Goal: Task Accomplishment & Management: Use online tool/utility

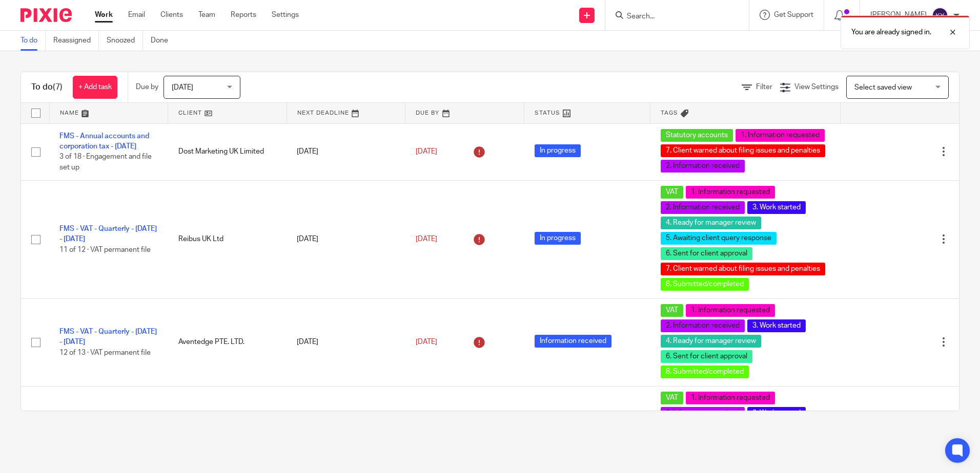
drag, startPoint x: 206, startPoint y: 13, endPoint x: 209, endPoint y: 40, distance: 27.3
click at [205, 13] on link "Team" at bounding box center [206, 15] width 17 height 10
click at [209, 8] on div "Work Email Clients Team Reports Settings Work Email Clients Team Reports Settin…" at bounding box center [200, 15] width 230 height 30
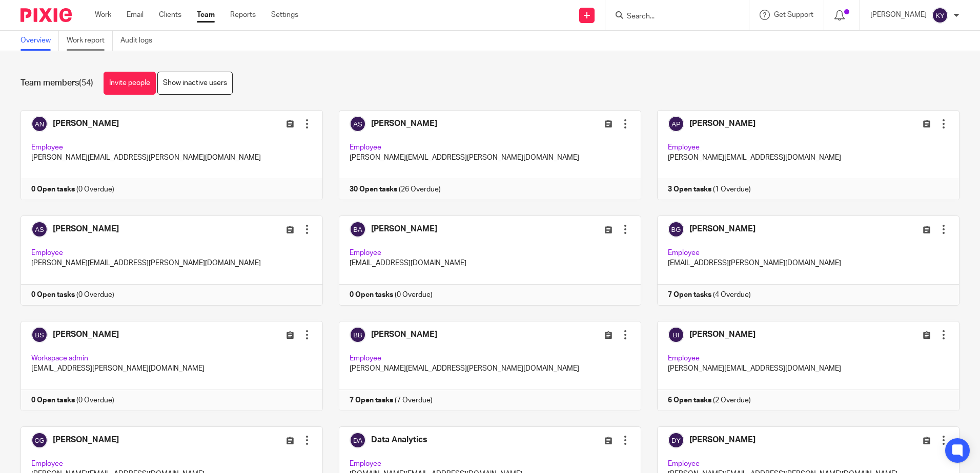
click at [97, 43] on link "Work report" at bounding box center [90, 41] width 46 height 20
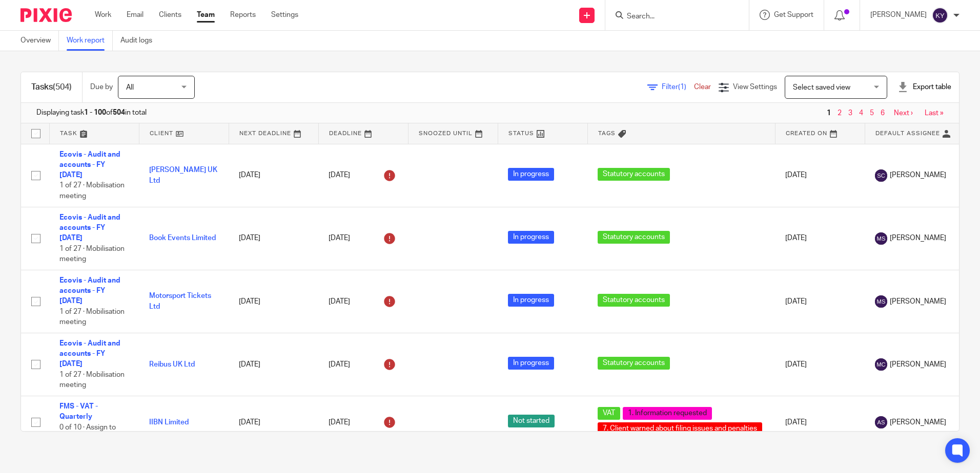
click at [807, 94] on span "Select saved view" at bounding box center [830, 87] width 75 height 22
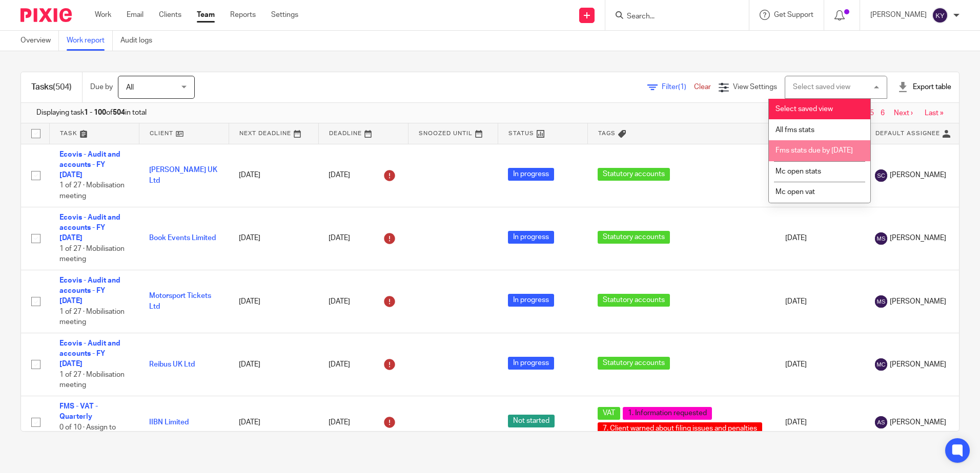
click at [804, 154] on span "Fms stats due by [DATE]" at bounding box center [813, 150] width 77 height 7
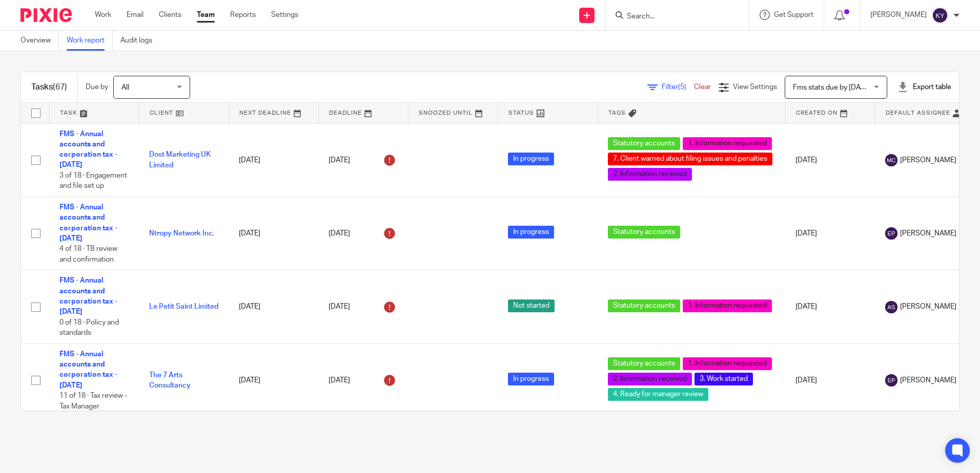
click at [853, 89] on div "Fms stats due by 30th september 2025 Fms stats due by 30th september 2025" at bounding box center [836, 87] width 102 height 23
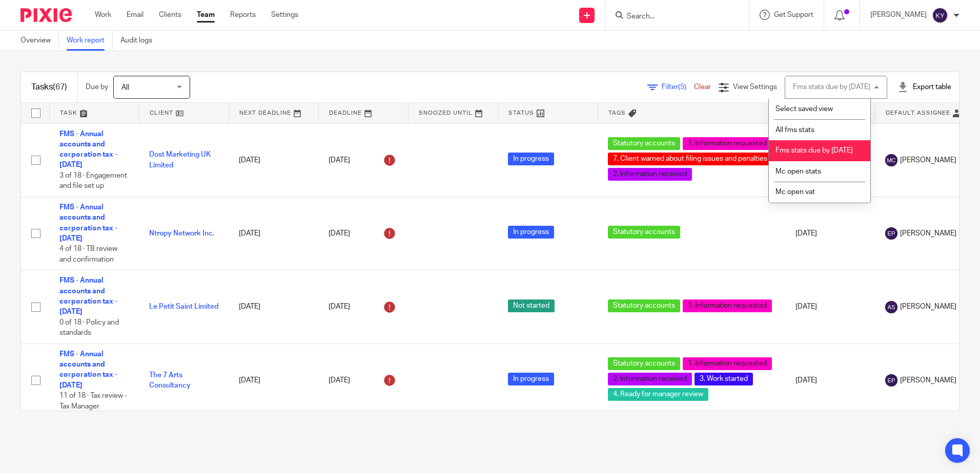
click at [855, 60] on div "Tasks (67) Due by All All Today Tomorrow This week Next week This month Next mo…" at bounding box center [490, 241] width 980 height 381
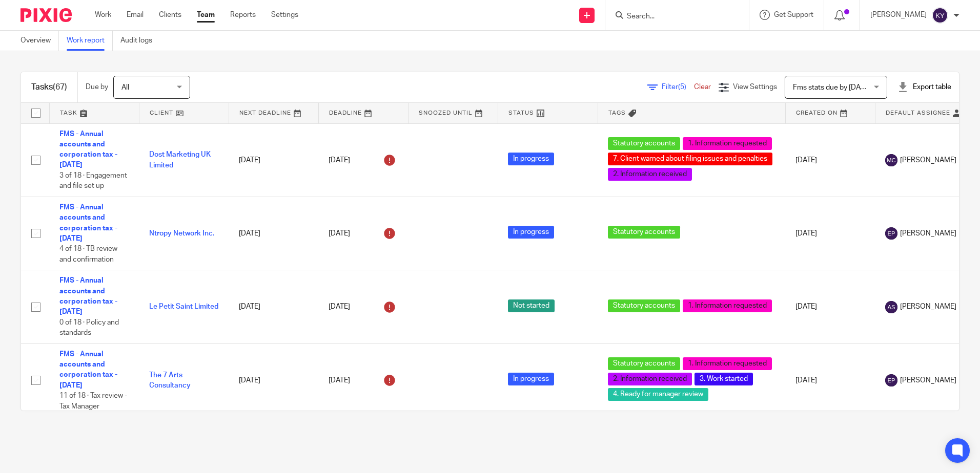
click at [900, 86] on div "Export table" at bounding box center [924, 87] width 54 height 10
click at [877, 107] on link "CSV format" at bounding box center [887, 110] width 37 height 7
click at [774, 64] on div "Tasks (67) Due by All All Today Tomorrow This week Next week This month Next mo…" at bounding box center [490, 241] width 980 height 381
click at [842, 87] on span "Select saved view" at bounding box center [830, 87] width 75 height 22
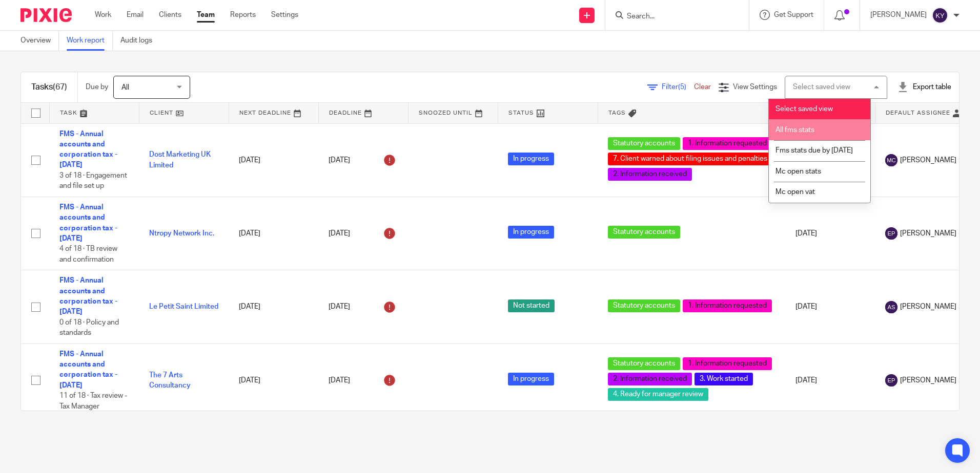
click at [826, 123] on li "All fms stats" at bounding box center [819, 129] width 101 height 21
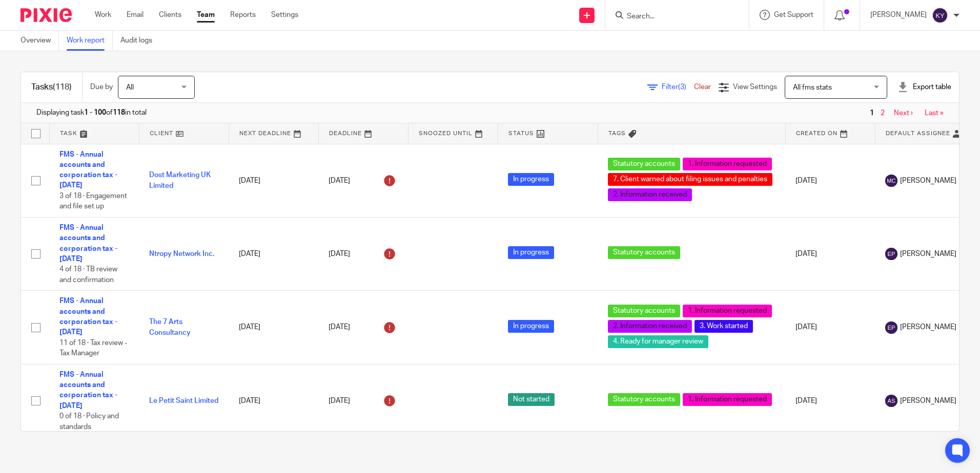
click at [662, 88] on span "Filter (3)" at bounding box center [678, 87] width 32 height 7
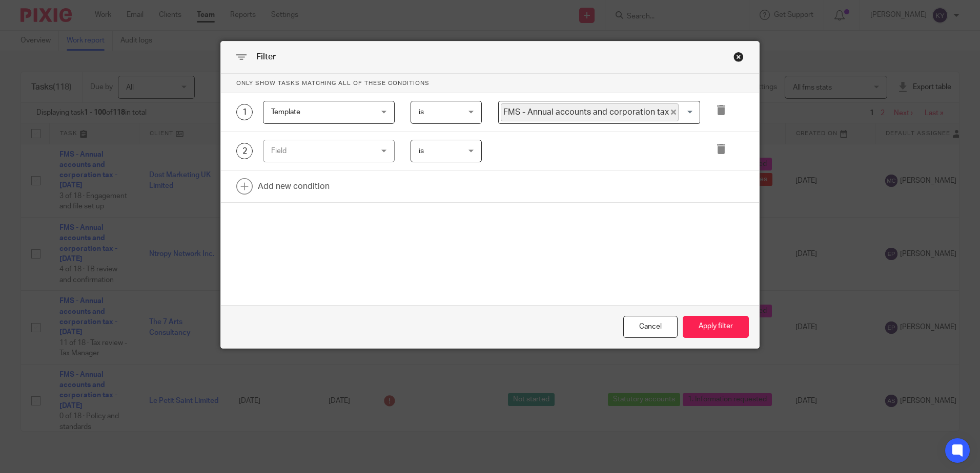
click at [364, 154] on div "Field" at bounding box center [320, 151] width 98 height 22
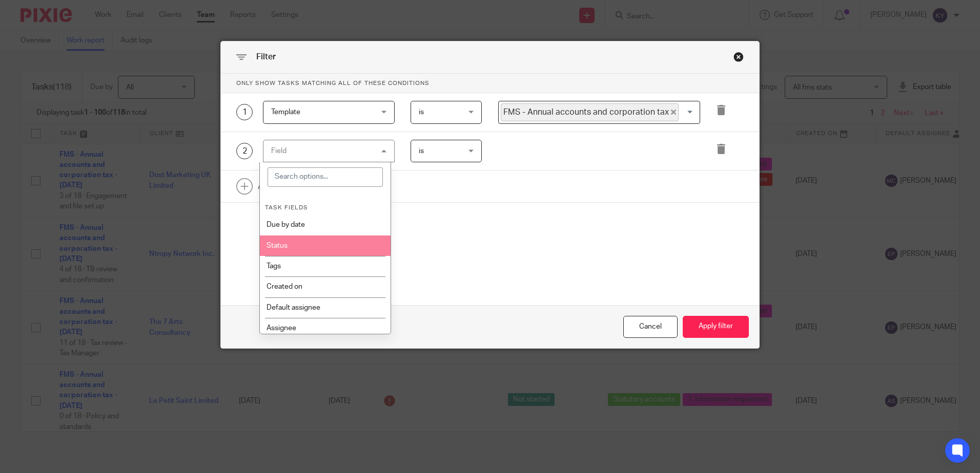
click at [292, 242] on li "Status" at bounding box center [325, 246] width 131 height 20
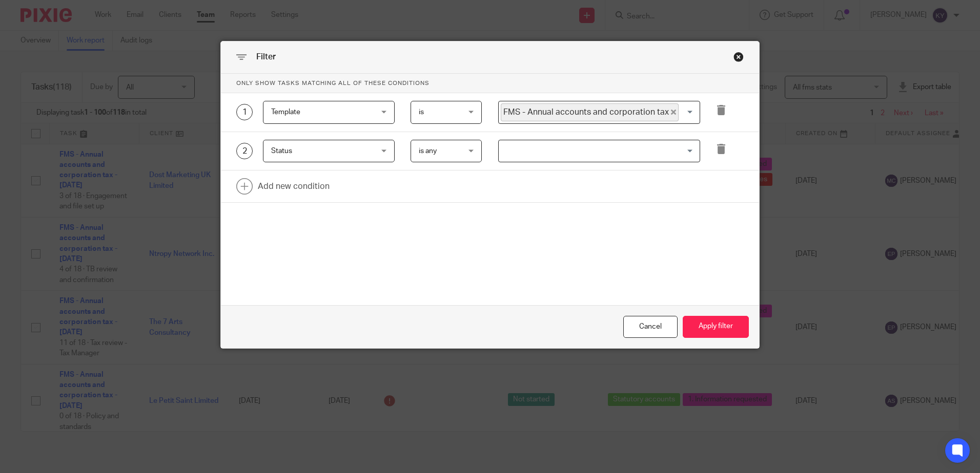
click at [550, 146] on input "Search for option" at bounding box center [597, 151] width 194 height 18
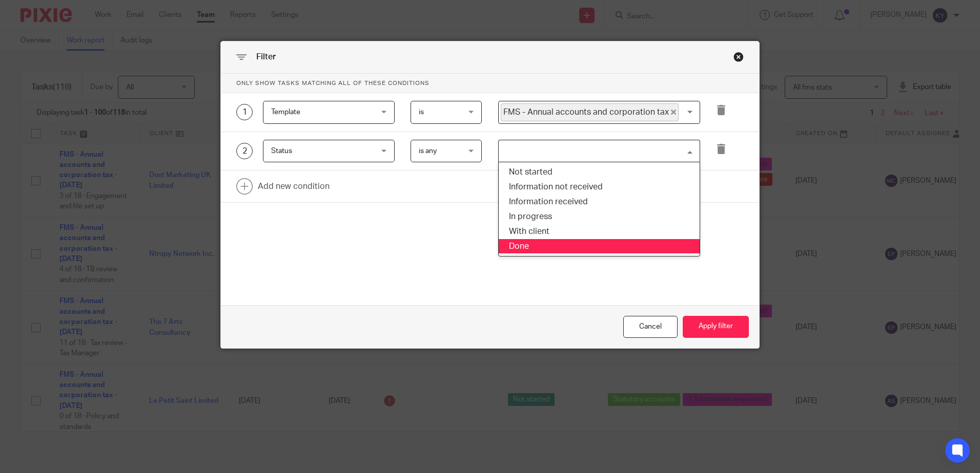
click at [529, 245] on li "Done" at bounding box center [599, 246] width 201 height 15
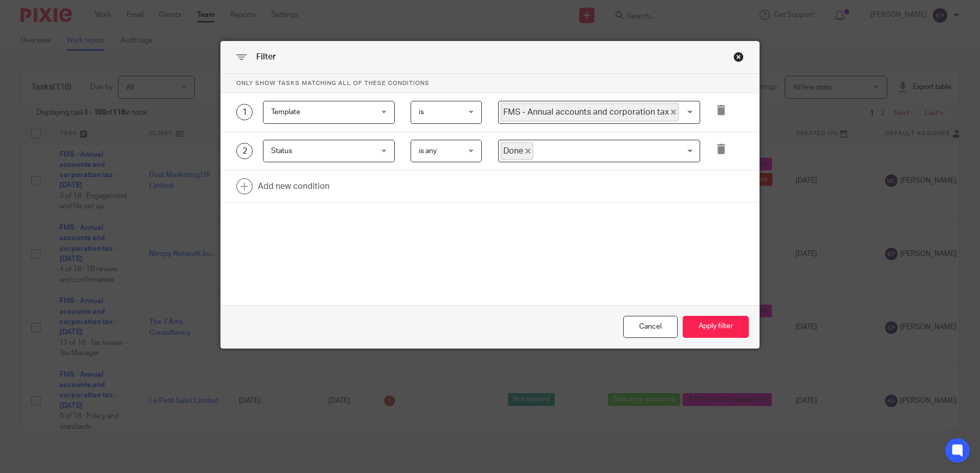
click at [439, 234] on div "Only show tasks matching all of these conditions 1 Template Template Task field…" at bounding box center [490, 164] width 538 height 181
click at [699, 323] on button "Apply filter" at bounding box center [716, 327] width 66 height 22
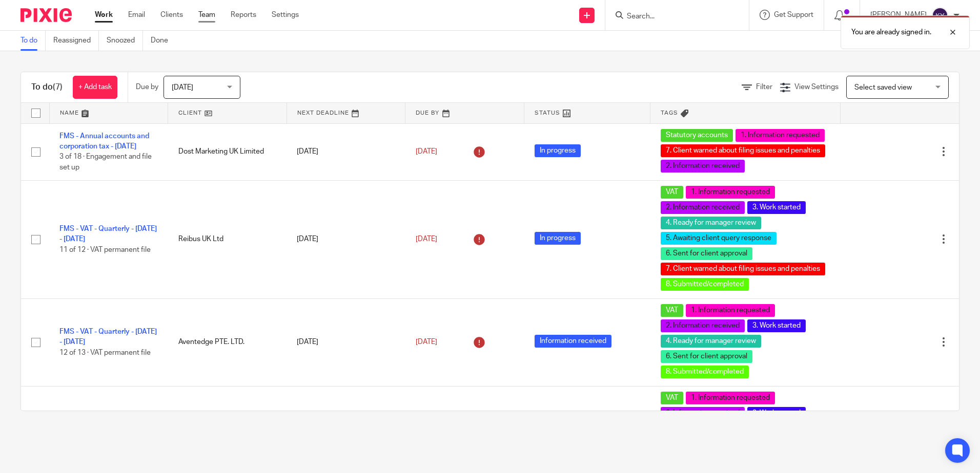
click at [207, 16] on link "Team" at bounding box center [206, 15] width 17 height 10
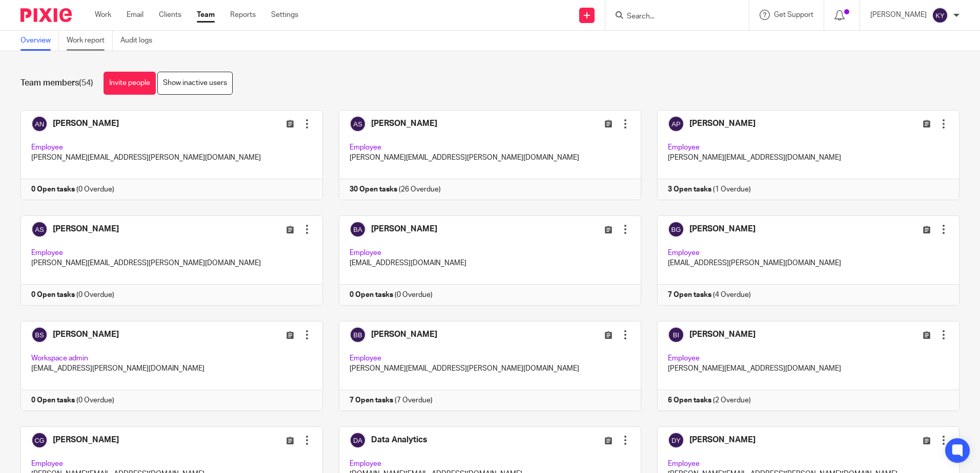
click at [91, 41] on link "Work report" at bounding box center [90, 41] width 46 height 20
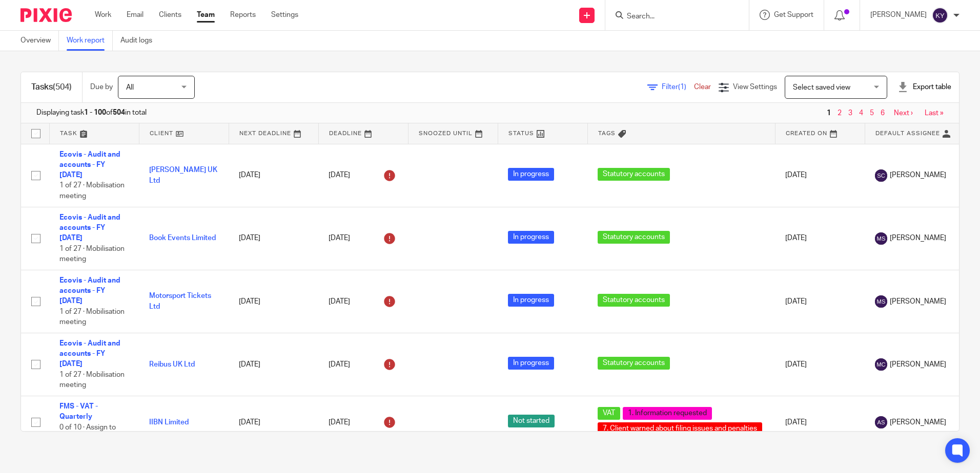
click at [837, 81] on span "Select saved view" at bounding box center [830, 87] width 75 height 22
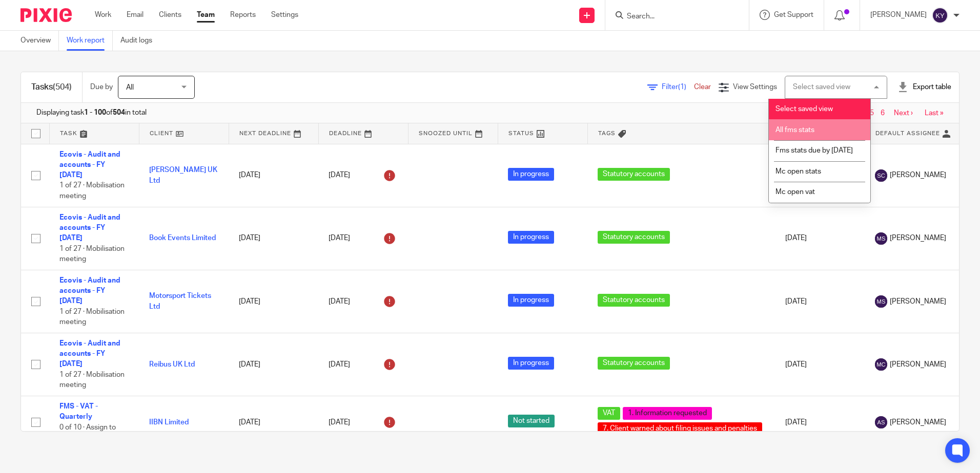
click at [808, 135] on li "All fms stats" at bounding box center [819, 129] width 101 height 21
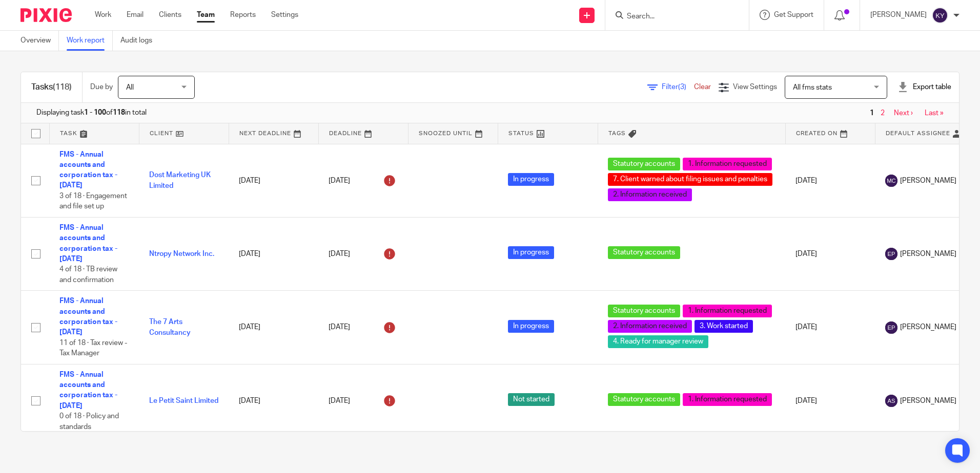
click at [662, 89] on span "Filter (3)" at bounding box center [678, 87] width 32 height 7
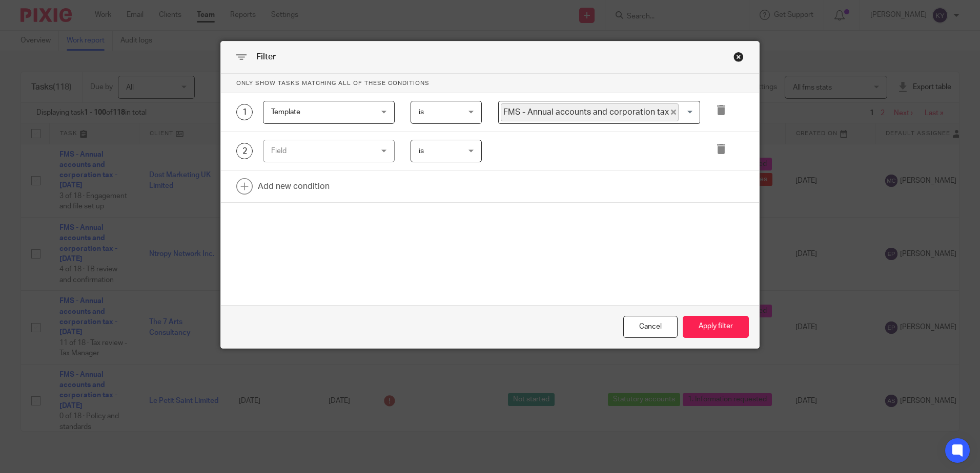
click at [321, 153] on div "Field" at bounding box center [320, 151] width 98 height 22
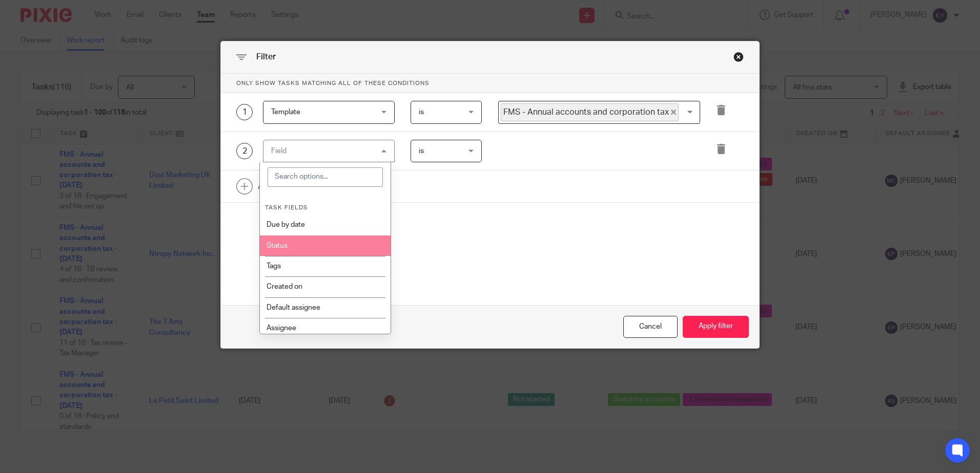
click at [288, 250] on li "Status" at bounding box center [325, 246] width 131 height 20
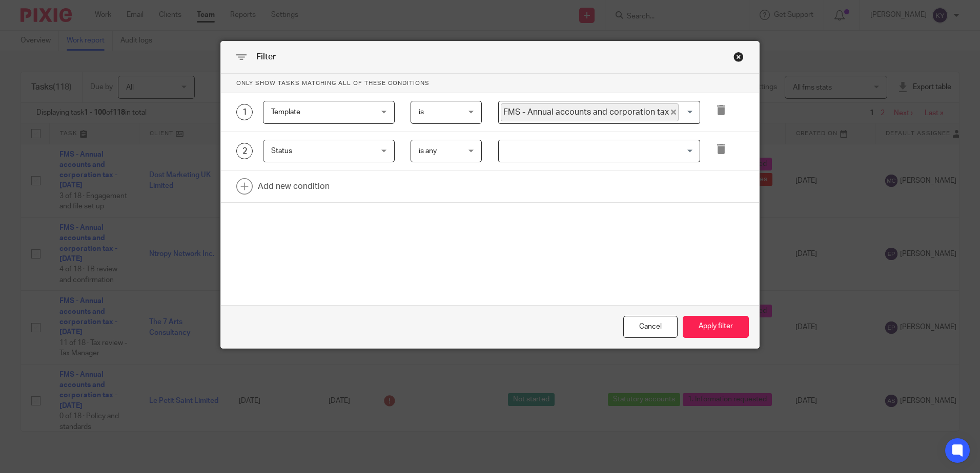
click at [532, 154] on input "Search for option" at bounding box center [597, 151] width 194 height 18
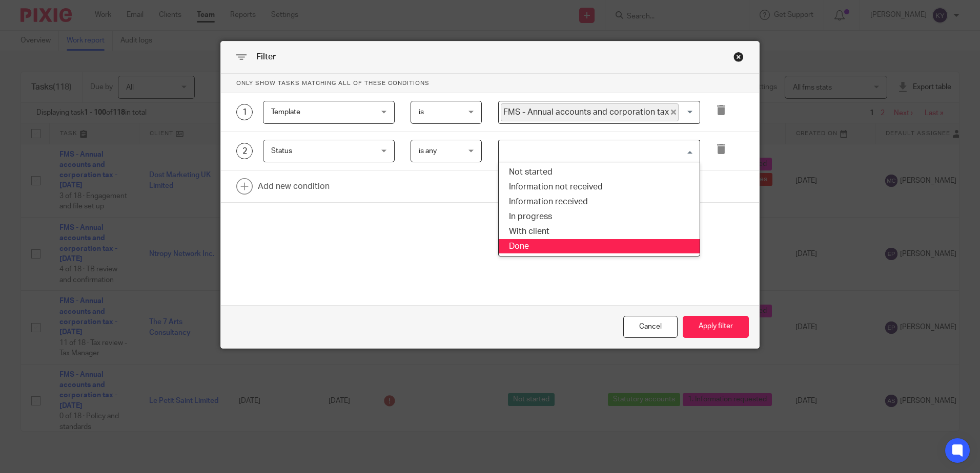
click at [521, 246] on li "Done" at bounding box center [599, 246] width 201 height 15
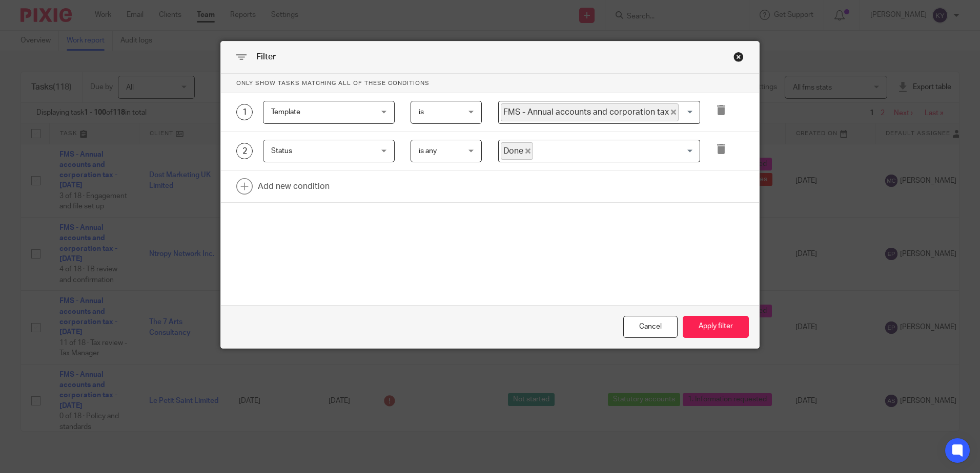
drag, startPoint x: 612, startPoint y: 230, endPoint x: 639, endPoint y: 248, distance: 32.1
click at [613, 230] on div "Only show tasks matching all of these conditions 1 Template Template Task field…" at bounding box center [490, 164] width 538 height 181
click at [716, 327] on button "Apply filter" at bounding box center [716, 327] width 66 height 22
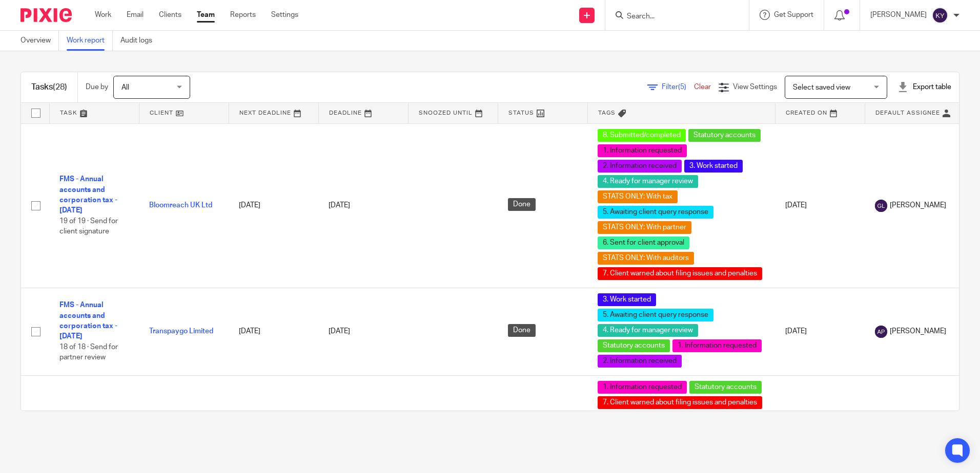
click at [901, 89] on div "Export table" at bounding box center [924, 87] width 54 height 10
click at [898, 108] on link "CSV format" at bounding box center [887, 110] width 37 height 7
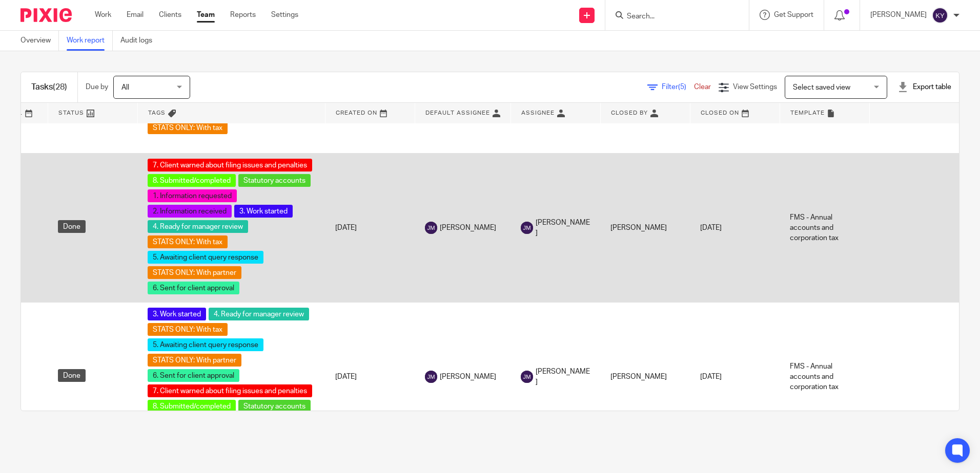
scroll to position [3261, 474]
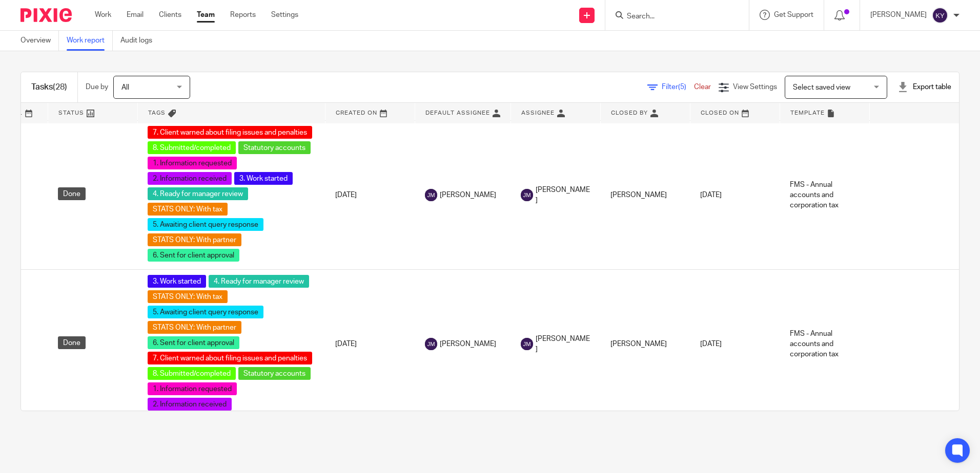
click at [519, 423] on div "Tasks (28) Due by All All [DATE] [DATE] This week Next week This month Next mon…" at bounding box center [490, 241] width 980 height 381
